Goal: Check status

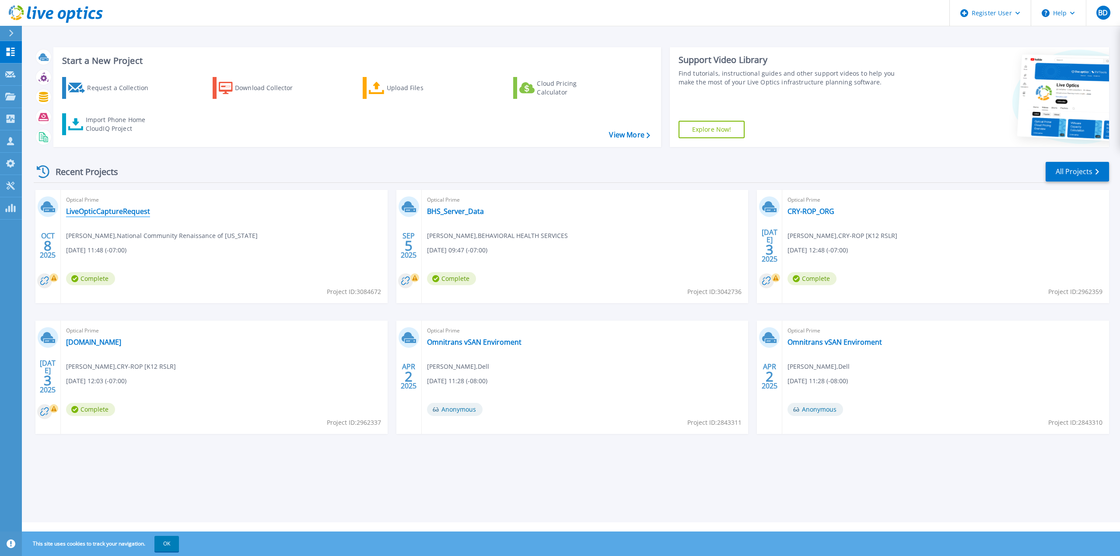
click at [122, 214] on link "LiveOpticCaptureRequest" at bounding box center [108, 211] width 84 height 9
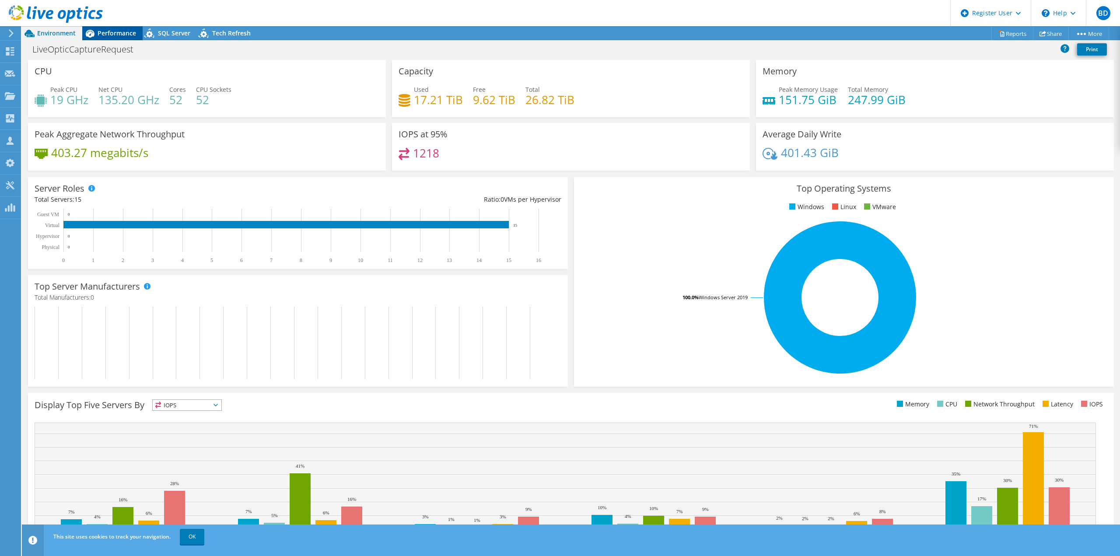
click at [108, 39] on div "Performance" at bounding box center [112, 33] width 60 height 14
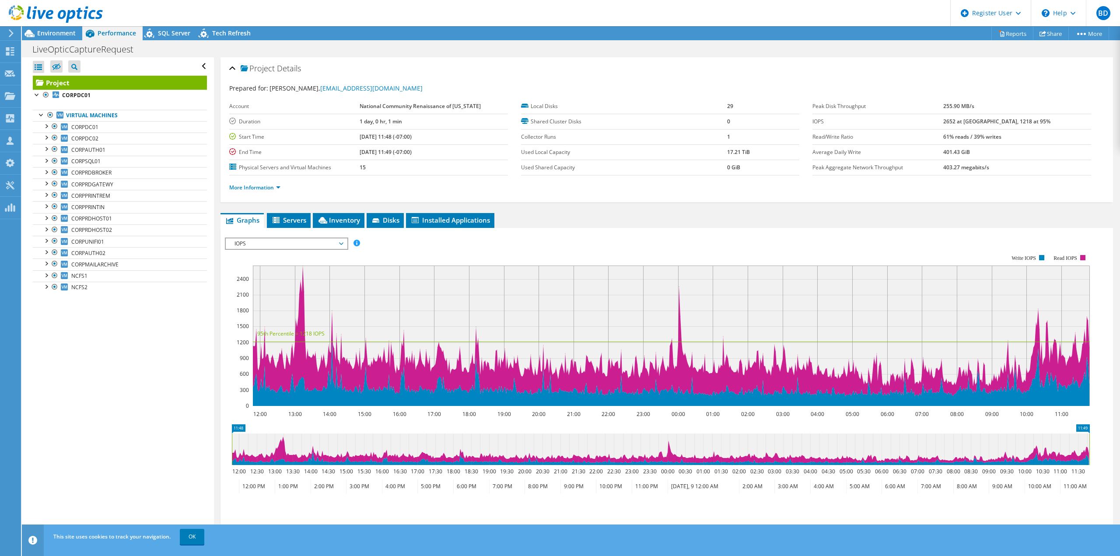
drag, startPoint x: 61, startPoint y: 35, endPoint x: 95, endPoint y: 43, distance: 34.6
click at [61, 35] on span "Environment" at bounding box center [56, 33] width 39 height 8
